Goal: Transaction & Acquisition: Purchase product/service

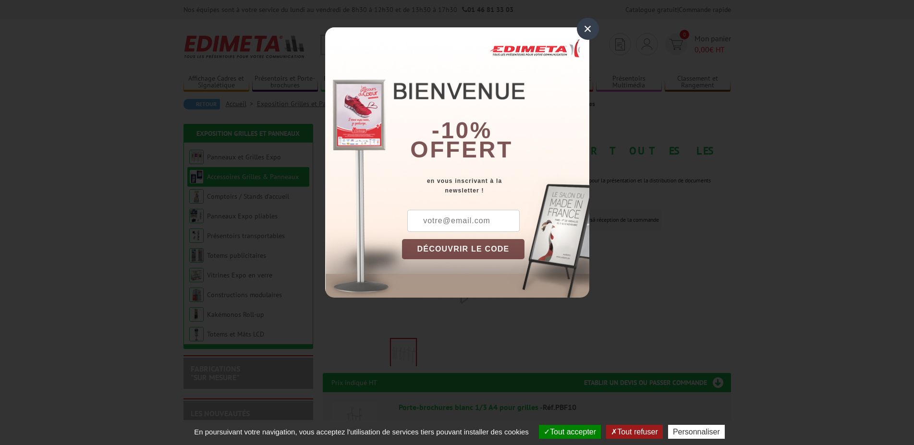
click at [583, 34] on div "×" at bounding box center [588, 29] width 22 height 22
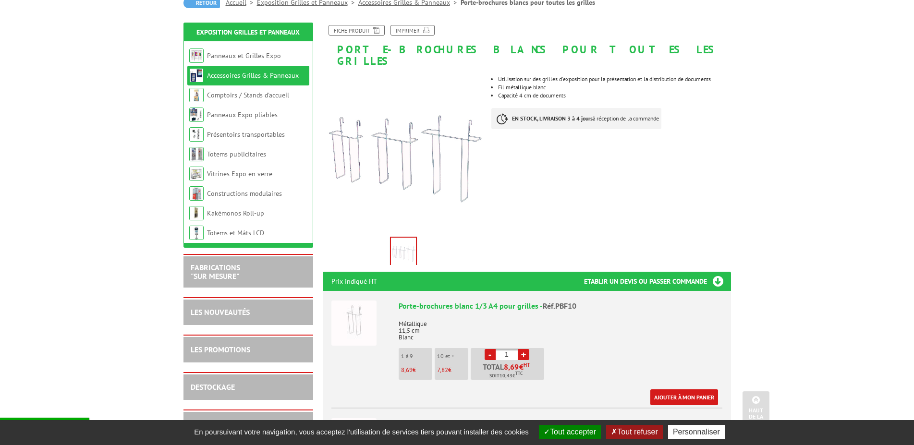
scroll to position [98, 0]
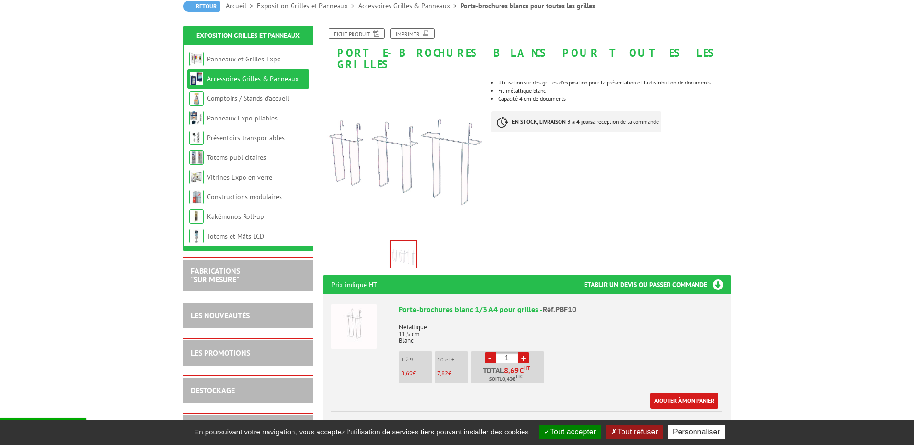
click at [223, 78] on link "Accessoires Grilles & Panneaux" at bounding box center [253, 78] width 92 height 9
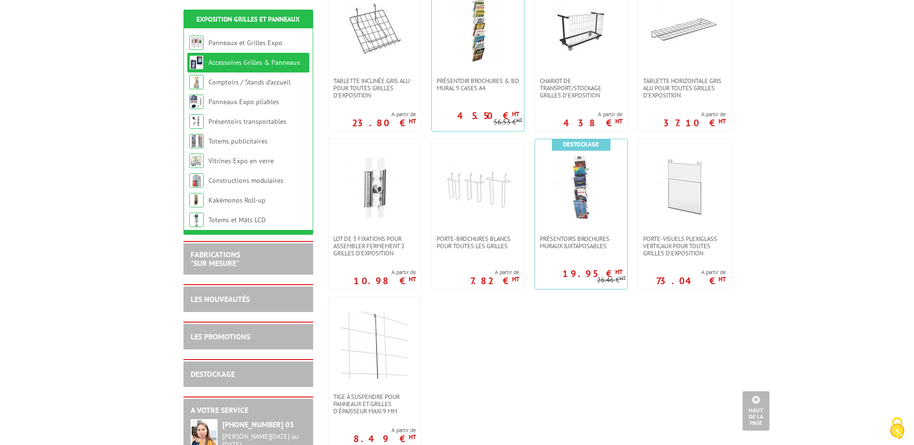
scroll to position [490, 0]
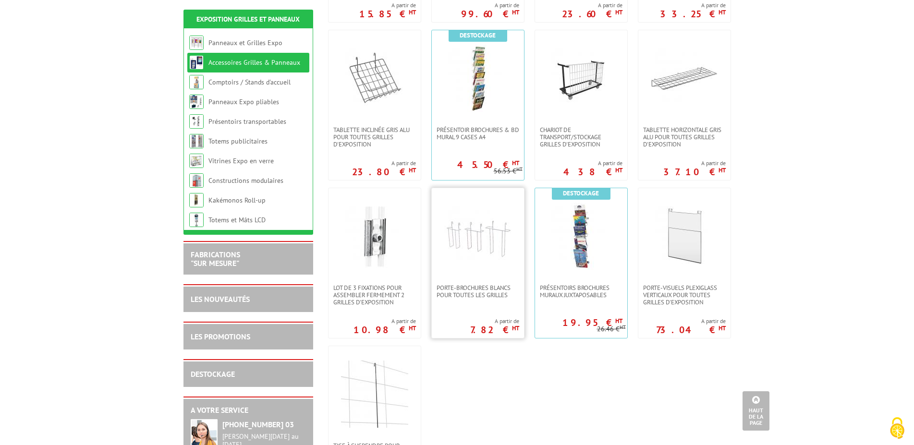
click at [483, 260] on img at bounding box center [477, 236] width 67 height 67
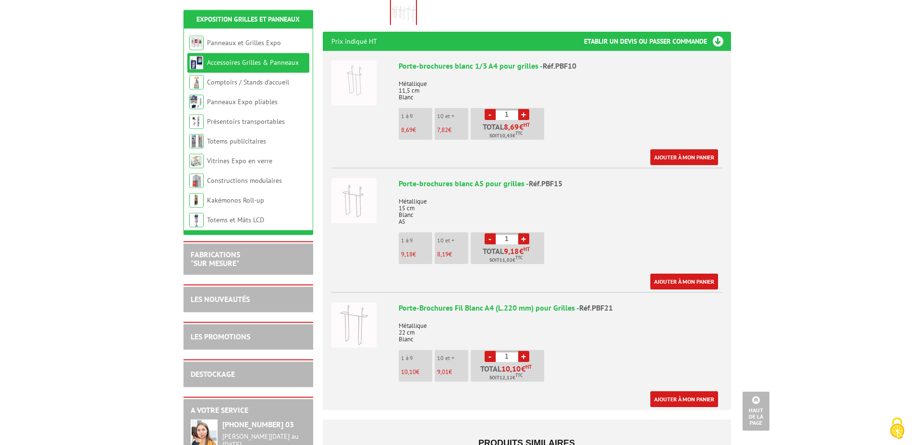
scroll to position [343, 0]
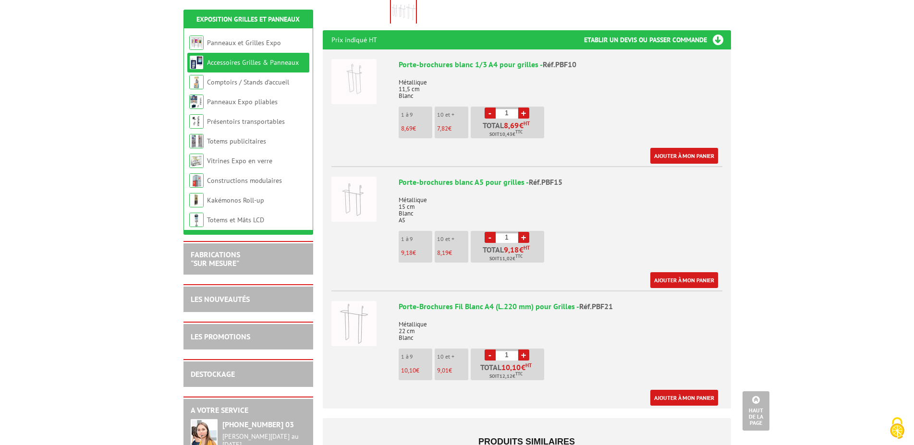
click at [525, 350] on link "+" at bounding box center [523, 355] width 11 height 11
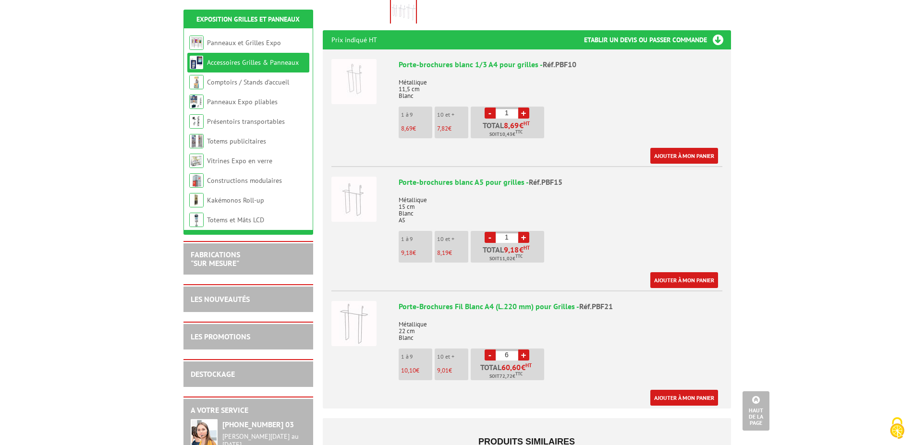
click at [525, 350] on link "+" at bounding box center [523, 355] width 11 height 11
click at [523, 350] on link "+" at bounding box center [523, 355] width 11 height 11
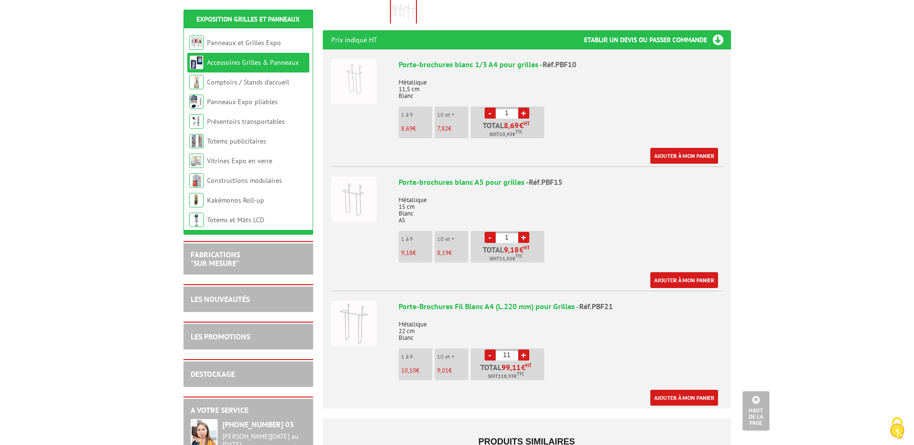
click at [485, 350] on link "-" at bounding box center [489, 355] width 11 height 11
click at [522, 350] on link "+" at bounding box center [523, 355] width 11 height 11
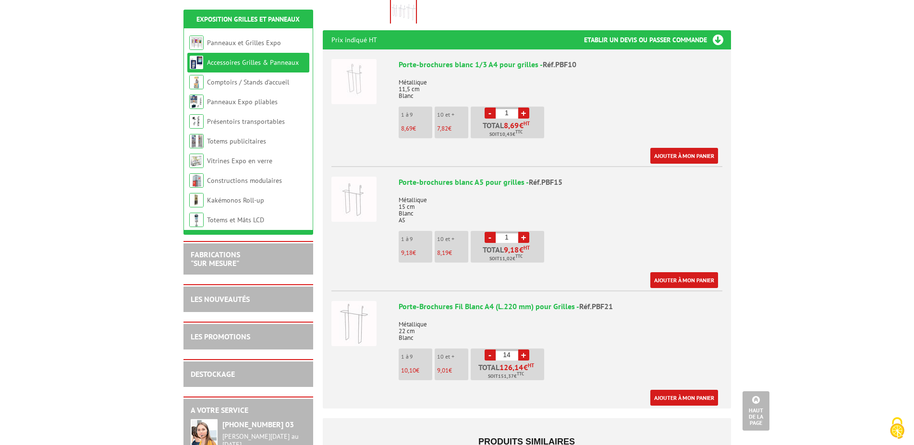
click at [522, 350] on link "+" at bounding box center [523, 355] width 11 height 11
type input "15"
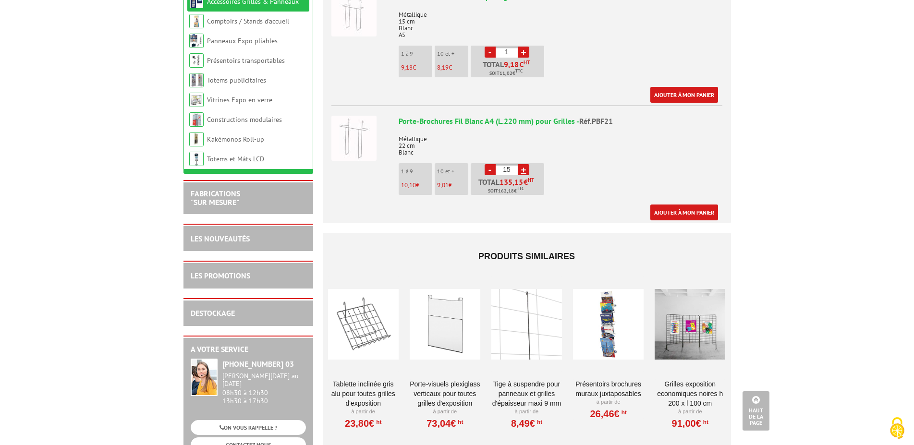
scroll to position [539, 0]
